Goal: Information Seeking & Learning: Learn about a topic

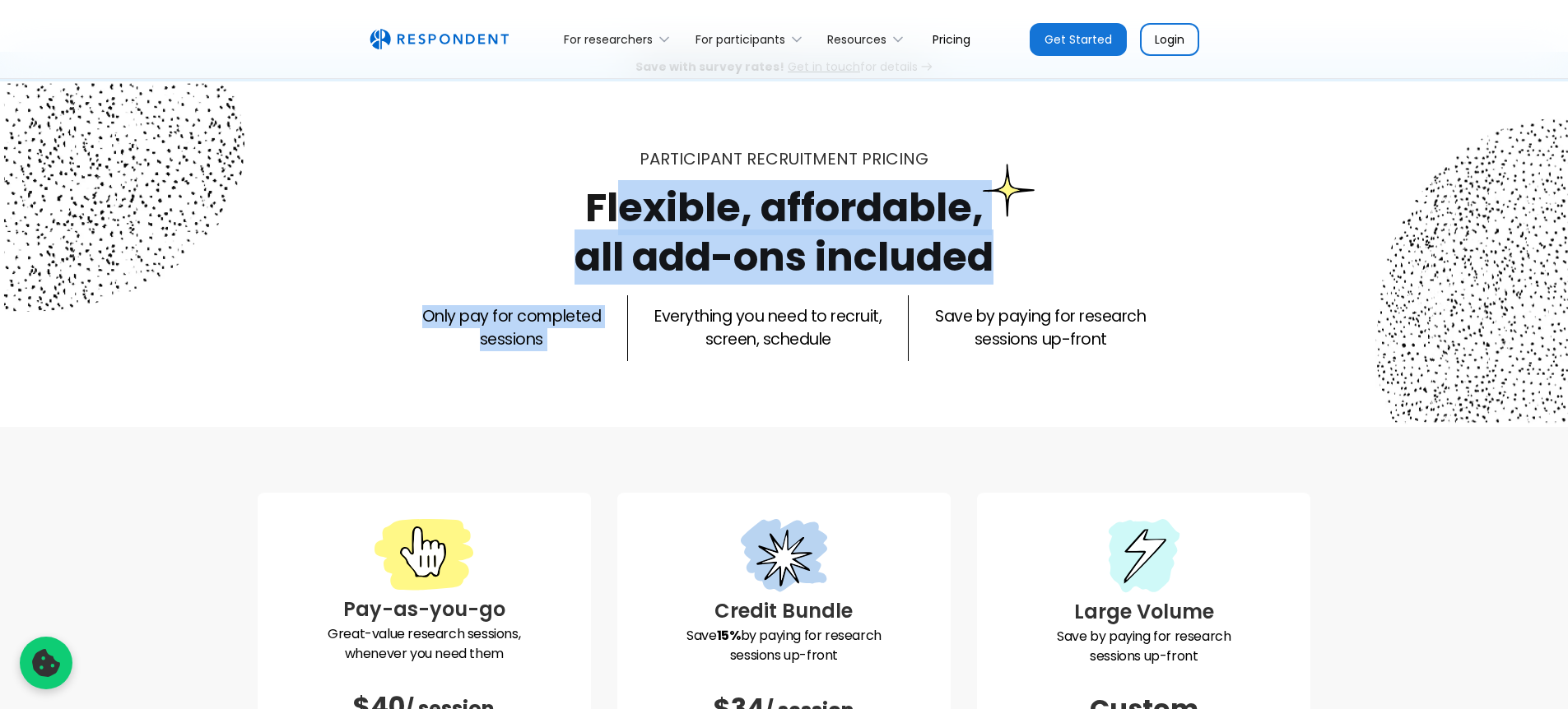
drag, startPoint x: 769, startPoint y: 271, endPoint x: 889, endPoint y: 346, distance: 141.5
click at [992, 320] on div "Participant recruitment PRICING Flexible, affordable, all add-ons included Only…" at bounding box center [784, 254] width 1053 height 214
click at [813, 344] on p "Everything you need to recruit, screen, schedule" at bounding box center [767, 328] width 227 height 46
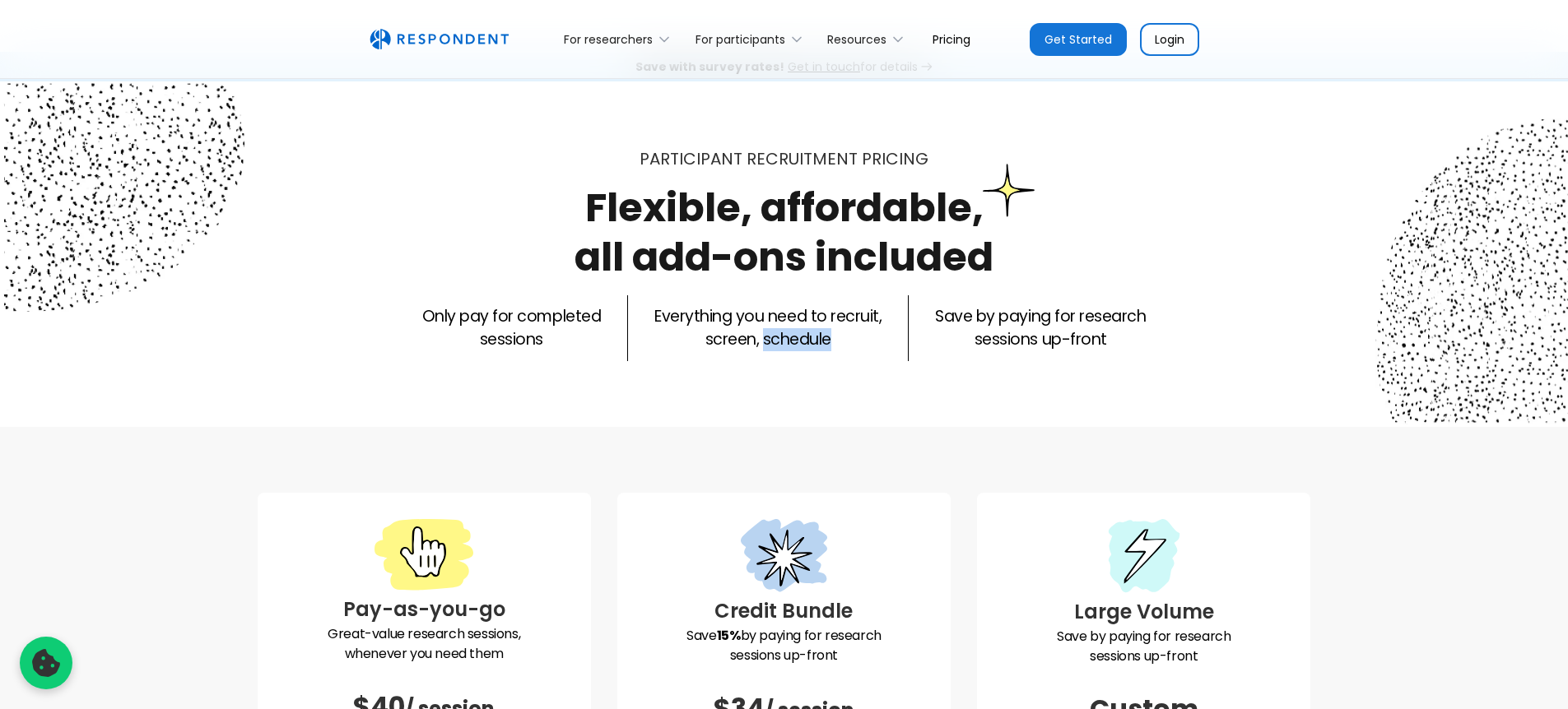
click at [813, 344] on p "Everything you need to recruit, screen, schedule" at bounding box center [767, 328] width 227 height 46
click at [812, 344] on p "Everything you need to recruit, screen, schedule" at bounding box center [767, 328] width 227 height 46
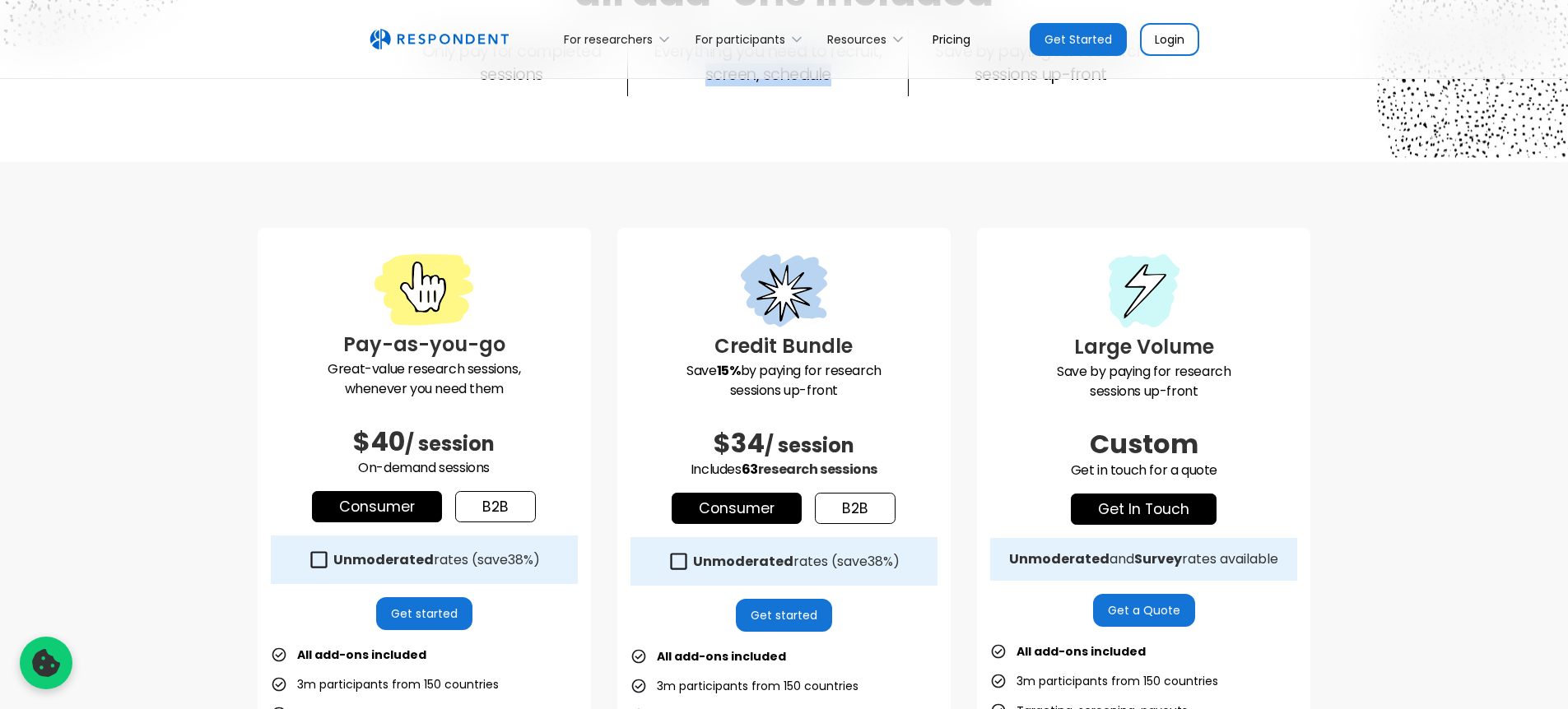
scroll to position [368, 0]
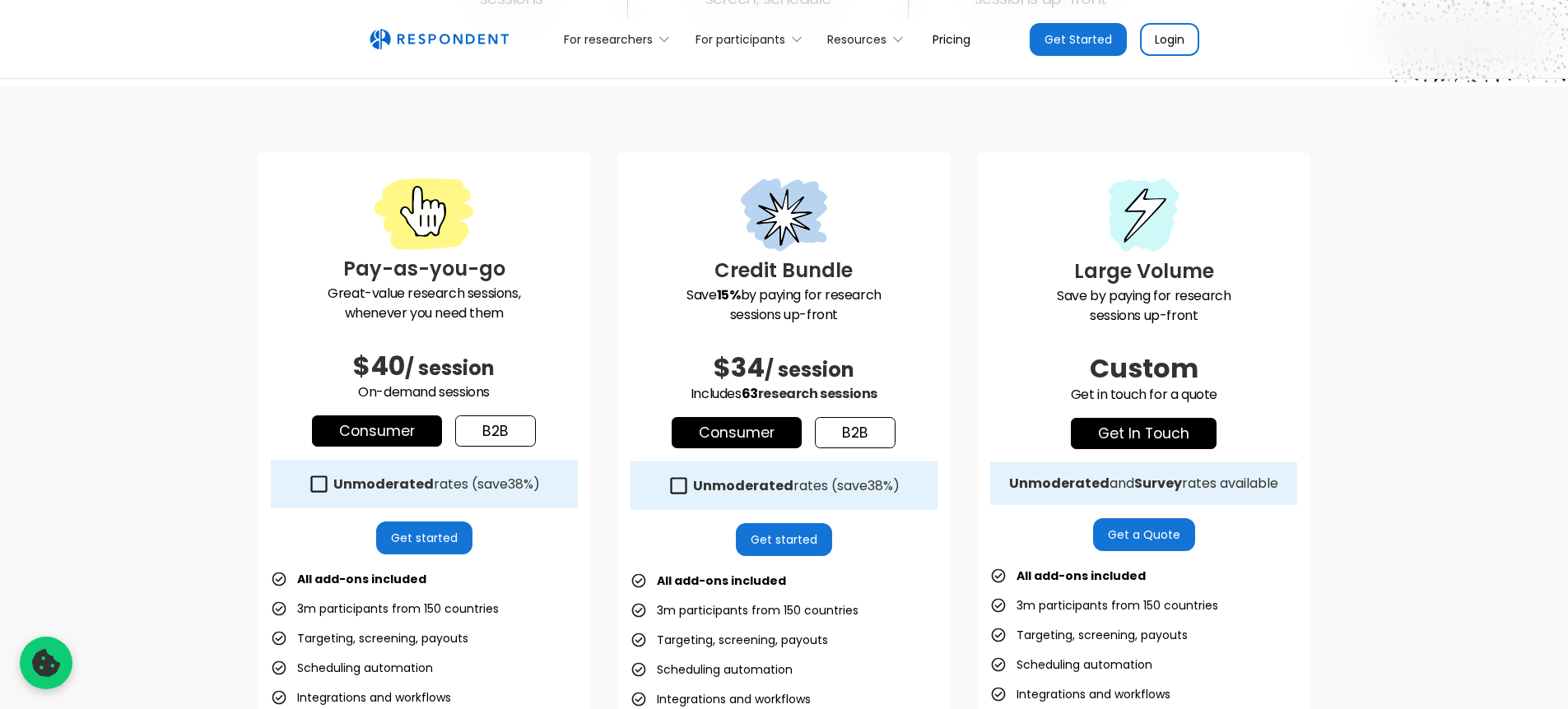
click at [512, 322] on p "Great-value research sessions, whenever you need them" at bounding box center [424, 304] width 307 height 40
click at [525, 311] on p "Great-value research sessions, whenever you need them" at bounding box center [424, 304] width 307 height 40
drag, startPoint x: 467, startPoint y: 287, endPoint x: 335, endPoint y: 273, distance: 132.7
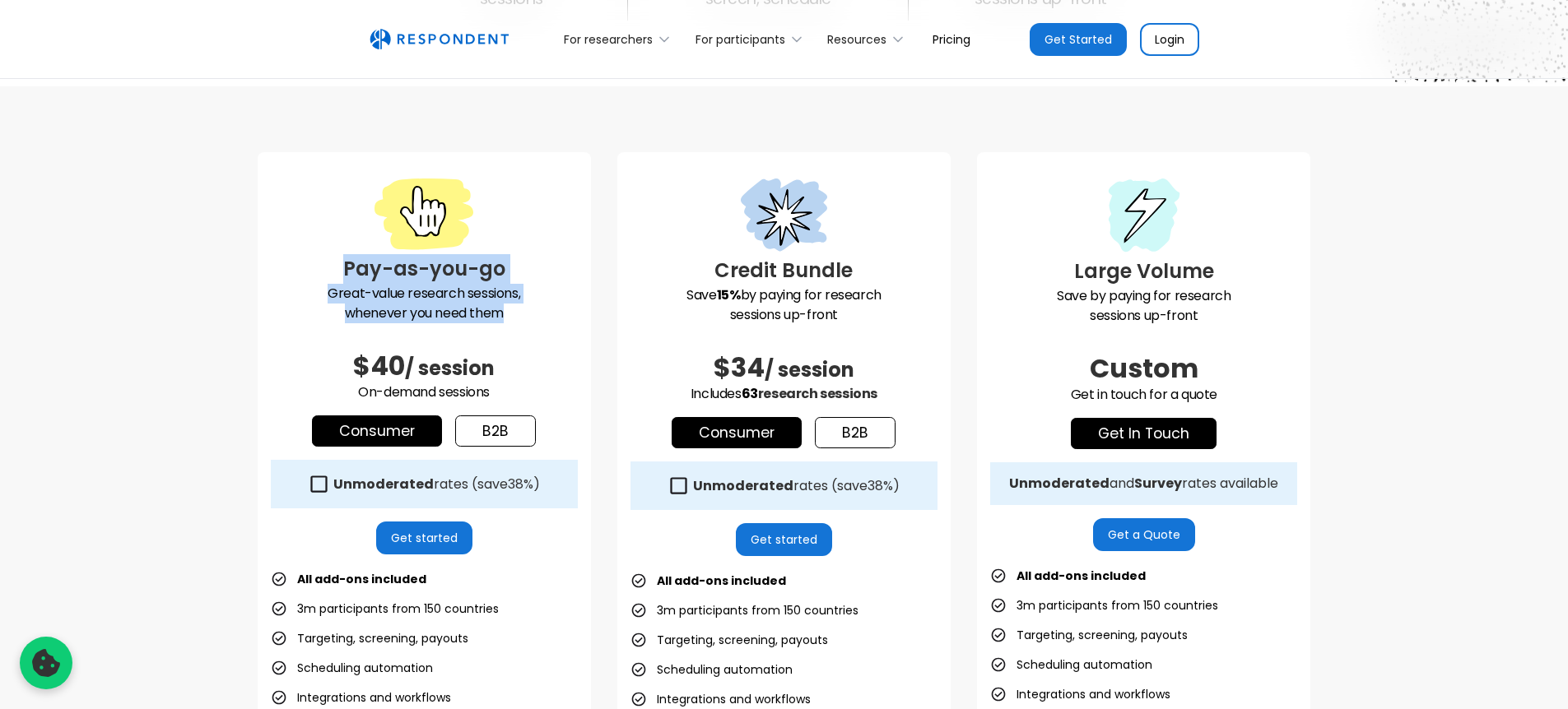
click at [335, 273] on div "Pay-as-you-go Great-value research sessions, whenever you need them $40 / sessi…" at bounding box center [424, 532] width 333 height 762
drag, startPoint x: 252, startPoint y: 270, endPoint x: 524, endPoint y: 317, distance: 276.0
click at [524, 317] on div "Pay-as-you-go Great-value research sessions, whenever you need them $40 / sessi…" at bounding box center [784, 545] width 1568 height 919
drag, startPoint x: 568, startPoint y: 316, endPoint x: 343, endPoint y: 289, distance: 226.6
click at [379, 292] on p "Great-value research sessions, whenever you need them" at bounding box center [424, 304] width 307 height 40
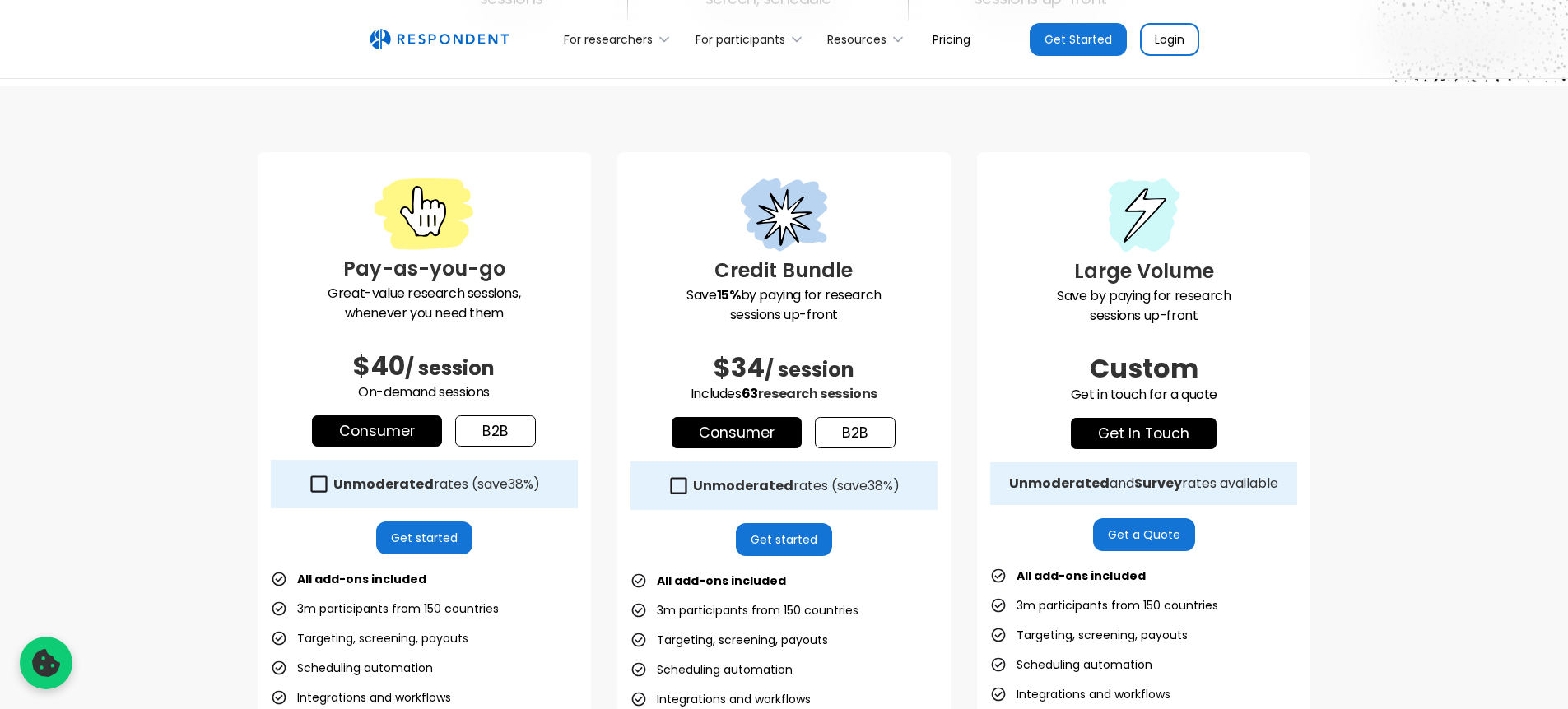
click at [338, 288] on p "Great-value research sessions, whenever you need them" at bounding box center [424, 304] width 307 height 40
drag, startPoint x: 392, startPoint y: 288, endPoint x: 408, endPoint y: 291, distance: 16.3
click at [393, 288] on p "Great-value research sessions, whenever you need them" at bounding box center [424, 304] width 307 height 40
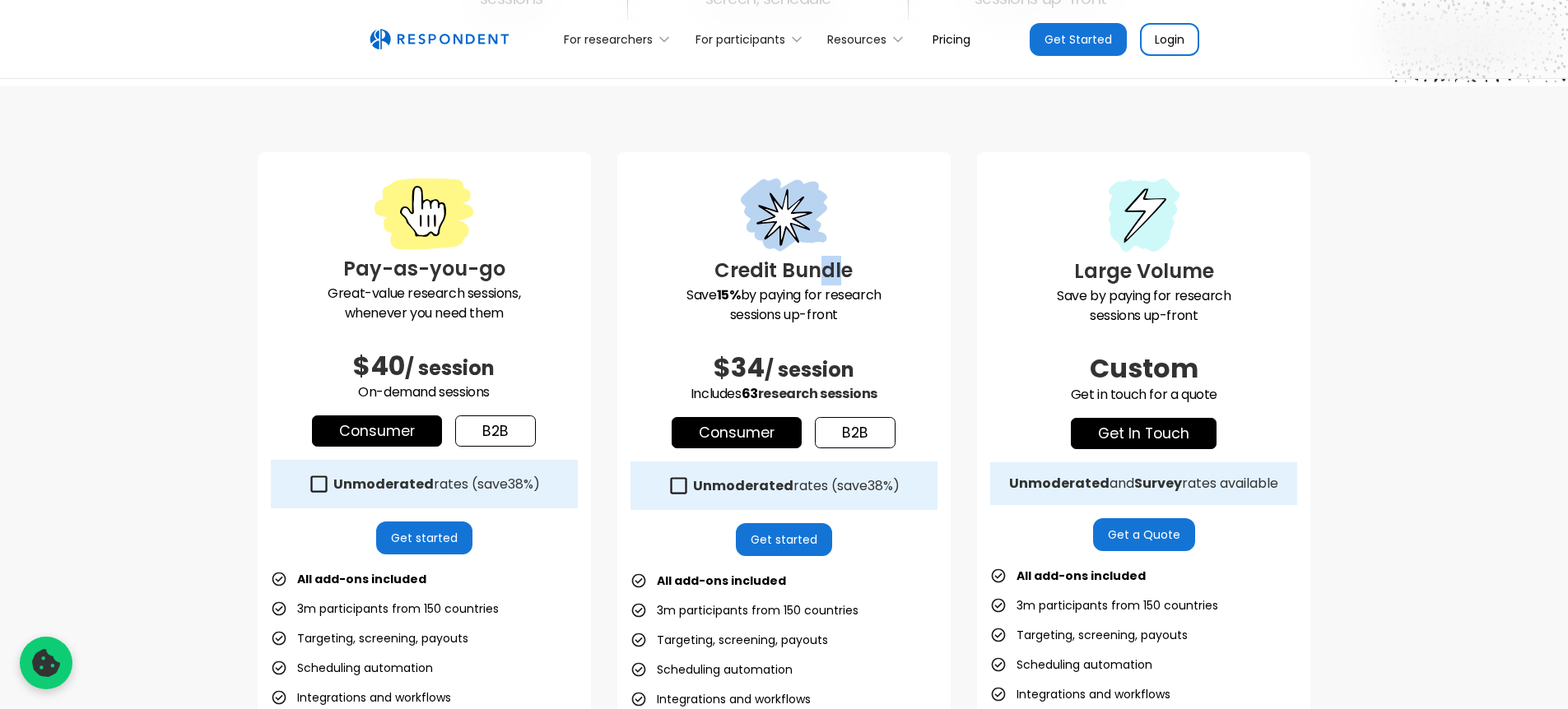
drag, startPoint x: 822, startPoint y: 284, endPoint x: 919, endPoint y: 290, distance: 97.2
click at [907, 289] on div "Credit Bundle Save 15% by paying for research sessions up-front $34 / session I…" at bounding box center [784, 533] width 333 height 762
click at [918, 289] on p "Save 15% by paying for research sessions up-front" at bounding box center [784, 305] width 307 height 40
click at [917, 289] on p "Save 15% by paying for research sessions up-front" at bounding box center [784, 305] width 307 height 40
drag, startPoint x: 914, startPoint y: 289, endPoint x: 937, endPoint y: 292, distance: 23.2
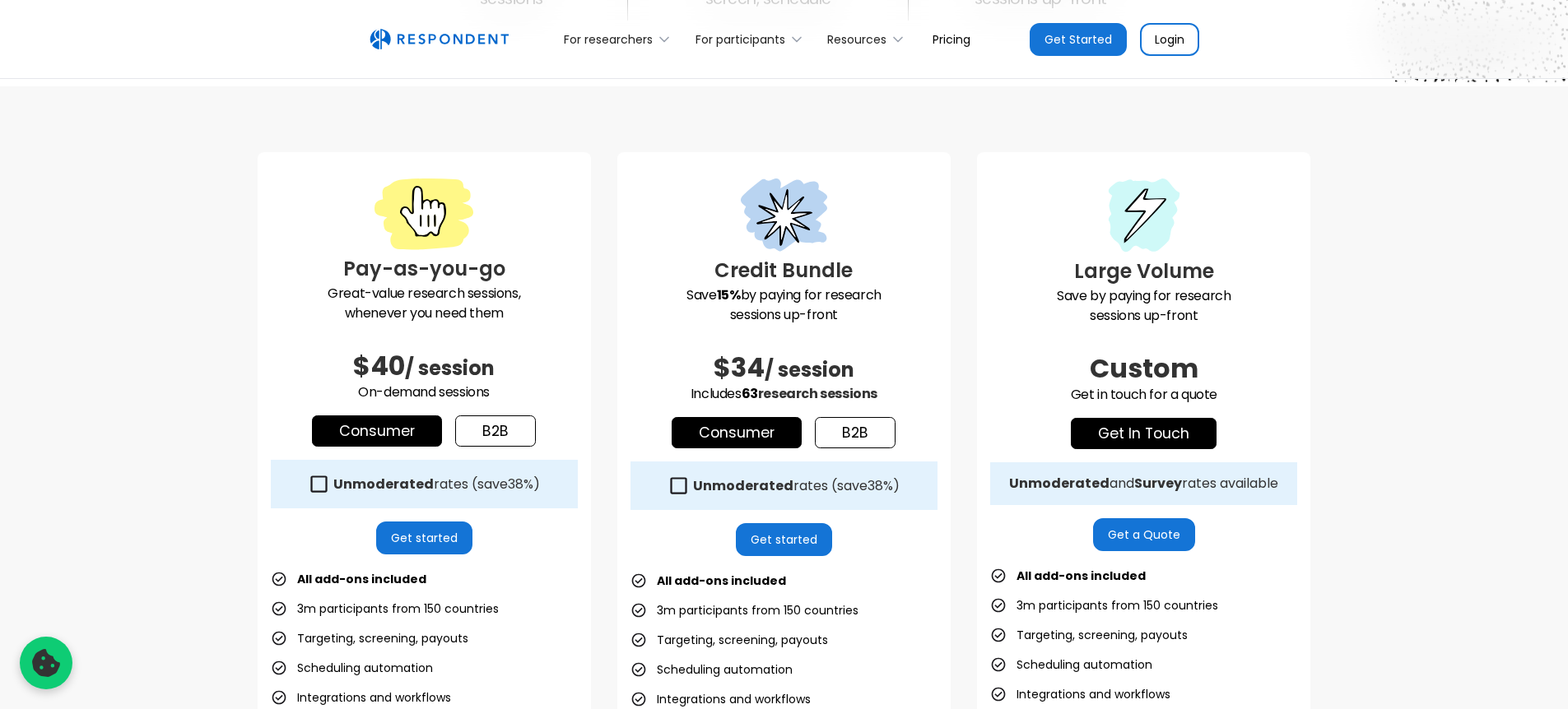
click at [916, 289] on p "Save 15% by paying for research sessions up-front" at bounding box center [784, 305] width 307 height 40
click at [1159, 291] on p "Save by paying for research sessions up-front" at bounding box center [1143, 306] width 307 height 40
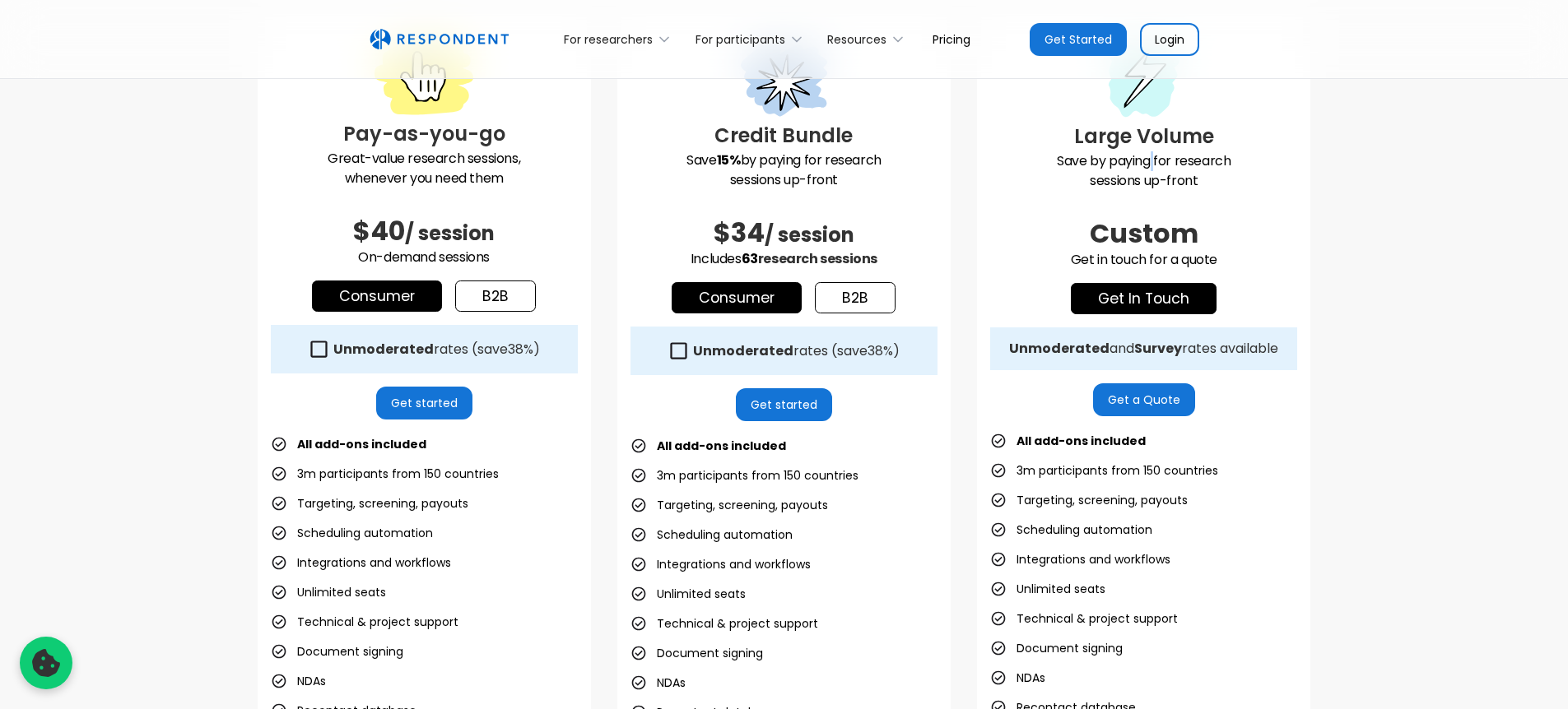
scroll to position [502, 0]
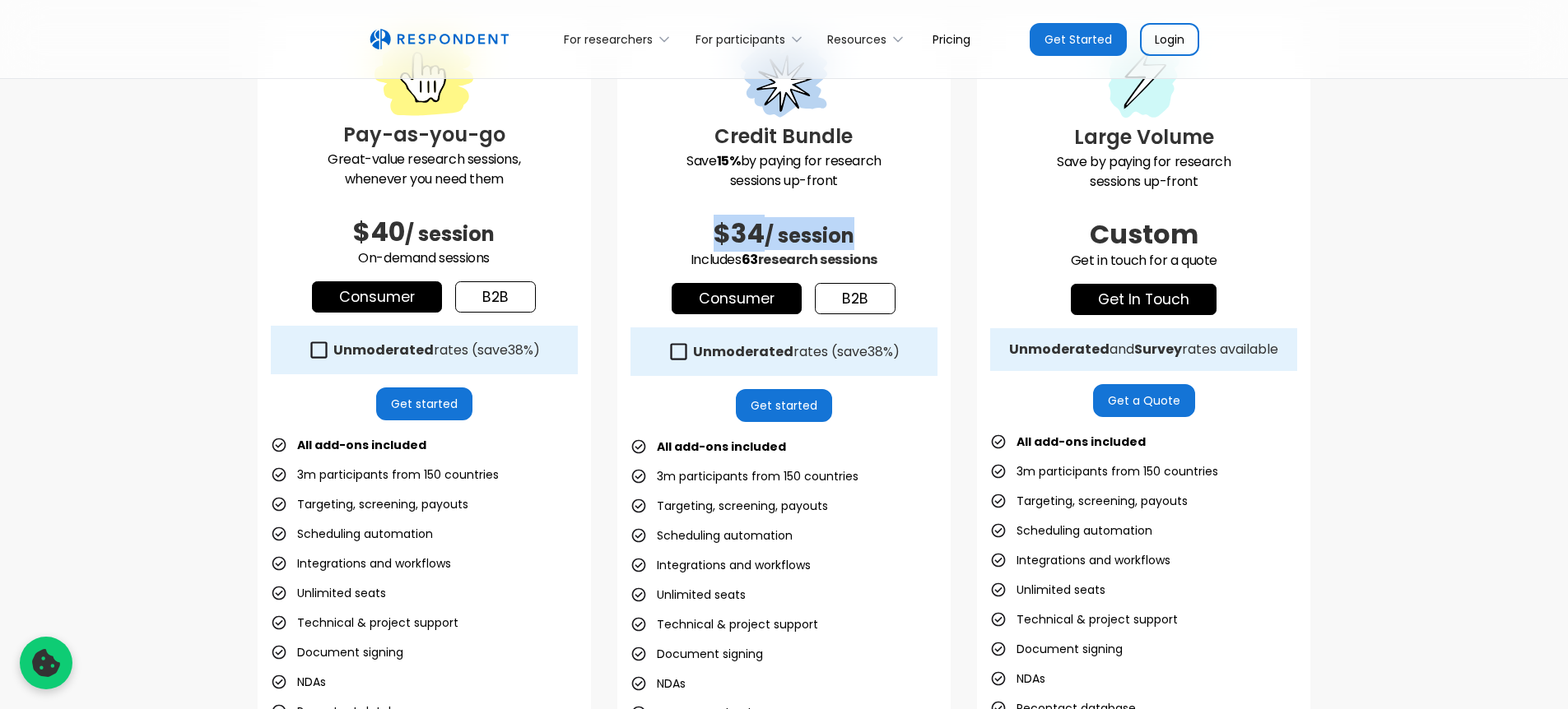
drag, startPoint x: 648, startPoint y: 226, endPoint x: 919, endPoint y: 243, distance: 271.5
click at [928, 247] on h2 "$34 / session" at bounding box center [784, 234] width 307 height 33
click at [912, 240] on h2 "$34 / session" at bounding box center [784, 234] width 307 height 33
click at [524, 300] on link "b2b" at bounding box center [495, 297] width 81 height 32
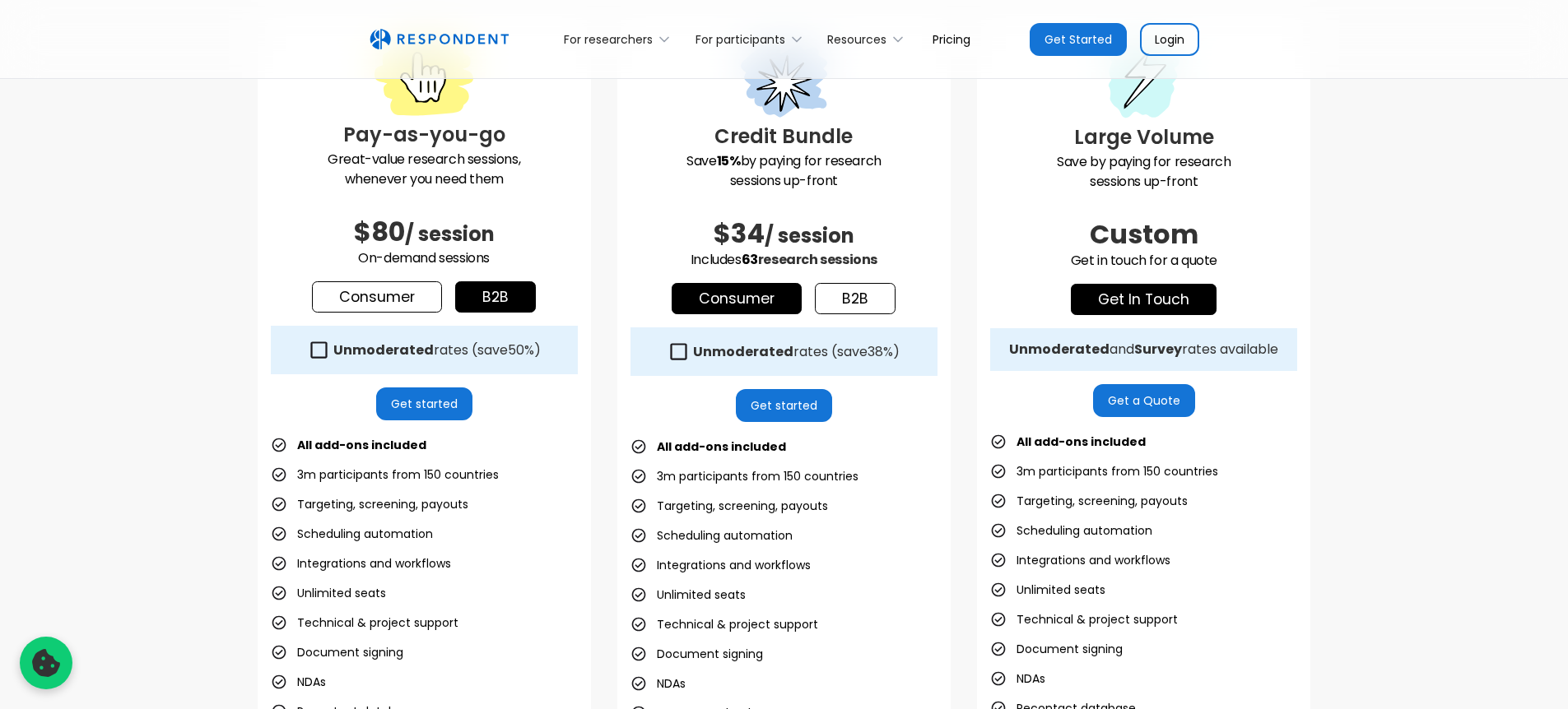
click at [392, 294] on link "Consumer" at bounding box center [377, 297] width 130 height 32
click at [495, 295] on link "b2b" at bounding box center [495, 297] width 81 height 32
click at [375, 295] on link "Consumer" at bounding box center [377, 297] width 130 height 32
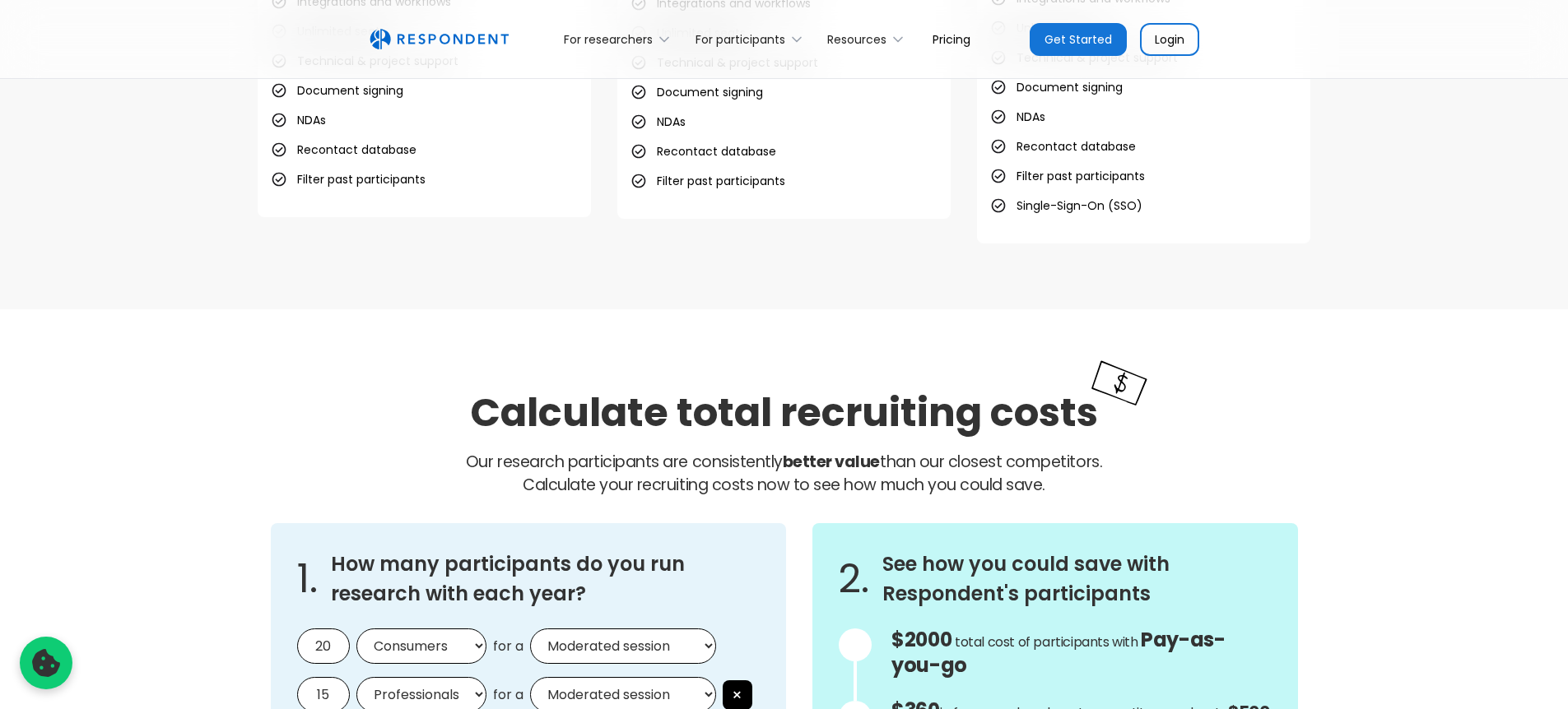
scroll to position [1130, 0]
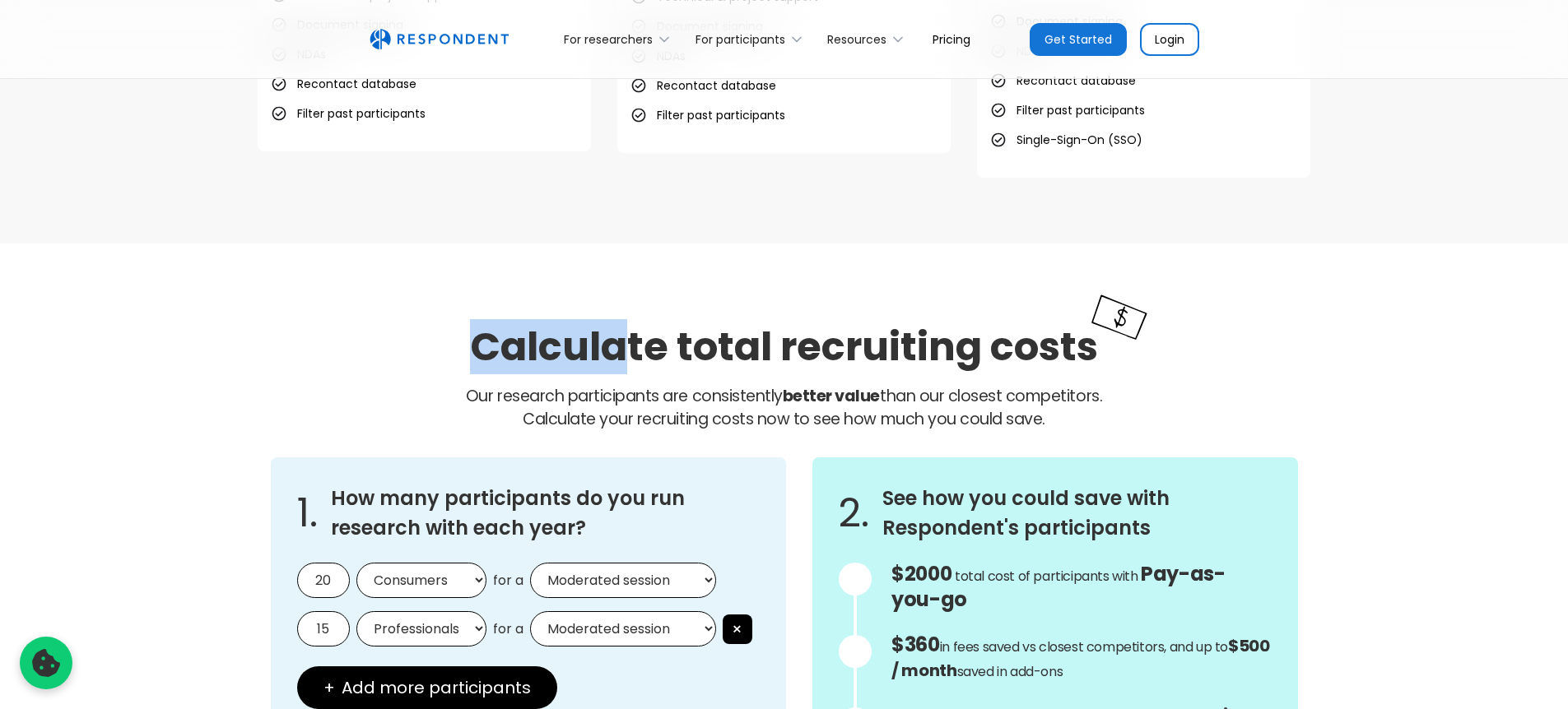
drag, startPoint x: 436, startPoint y: 323, endPoint x: 791, endPoint y: 369, distance: 358.0
click at [765, 369] on div "Calculate total recruiting costs Our research participants are consistently bet…" at bounding box center [784, 377] width 1053 height 135
